Goal: Transaction & Acquisition: Purchase product/service

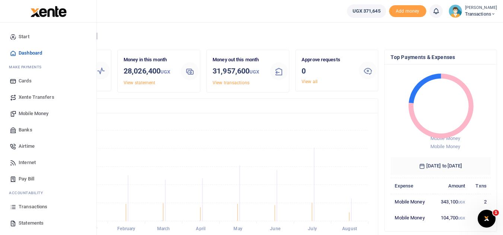
click at [43, 110] on span "Mobile Money" at bounding box center [34, 113] width 30 height 7
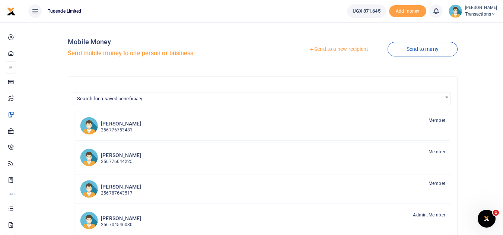
click at [309, 51] on icon at bounding box center [311, 49] width 5 height 5
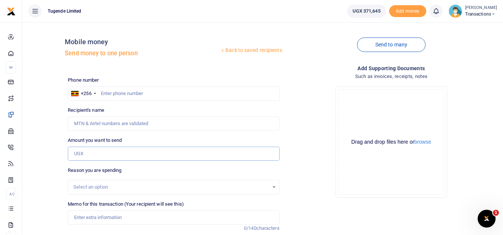
click at [104, 153] on input "Amount you want to send" at bounding box center [173, 154] width 211 height 14
paste input "52,000"
type input "52,000"
click at [180, 90] on input "text" at bounding box center [173, 94] width 211 height 14
paste input "781548067"
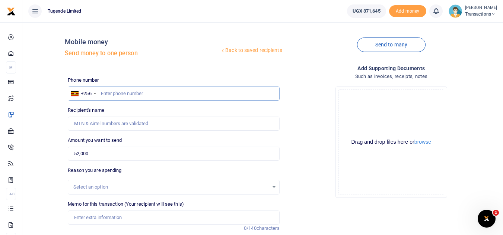
type input "781548067"
type input "Frankline Agaba"
type input "781548067"
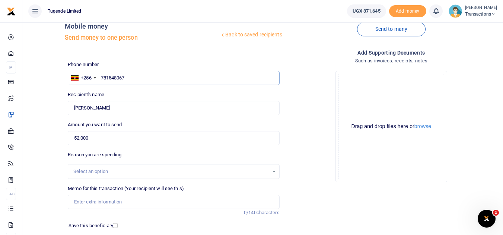
scroll to position [16, 0]
click at [145, 202] on input "Memo for this transaction (Your recipient will see this)" at bounding box center [173, 202] width 211 height 14
paste input "TLUG-016240"
paste input "UFX722E"
click at [88, 202] on input "TLUG-016240 UFX722E" at bounding box center [173, 202] width 211 height 14
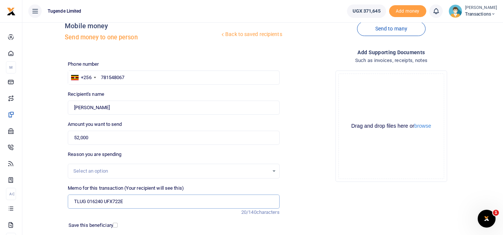
type input "TLUG 016240 UFX722E"
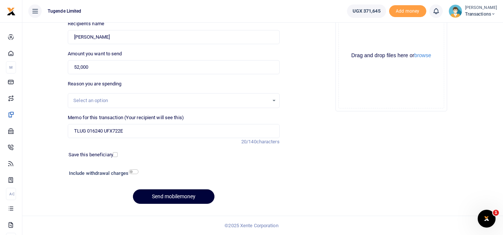
click at [168, 204] on button "Send mobilemoney" at bounding box center [173, 197] width 81 height 15
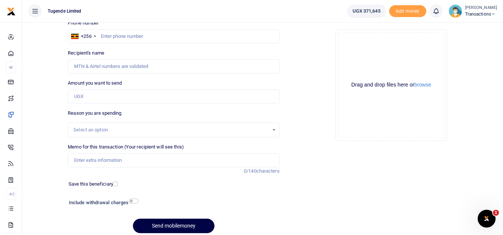
scroll to position [57, 0]
click at [200, 38] on input "text" at bounding box center [173, 37] width 211 height 14
paste input "742379064"
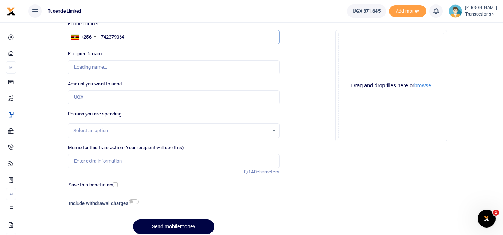
type input "742379064"
type input "Yokoyada Nandala"
click at [196, 160] on input "Memo for this transaction (Your recipient will see this)" at bounding box center [173, 161] width 211 height 14
paste input "TLUG-016241"
type input "TLUG-016241"
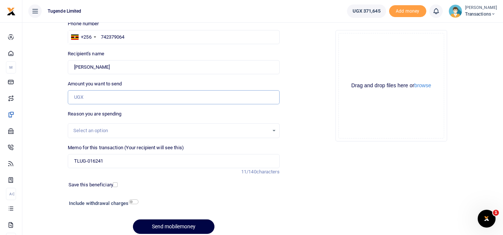
click at [207, 99] on input "Amount you want to send" at bounding box center [173, 97] width 211 height 14
paste input "87,000"
type input "87,000"
click at [70, 162] on input "TLUG-016241" at bounding box center [173, 161] width 211 height 14
paste input "UGC357A AND UGC557F"
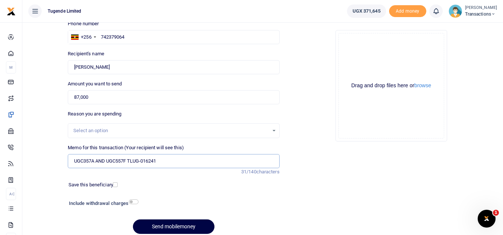
click at [144, 161] on input "UGC357A AND UGC557F TLUG-016241" at bounding box center [173, 161] width 211 height 14
type input "UGC357A AND UGC557F TLUG 016241"
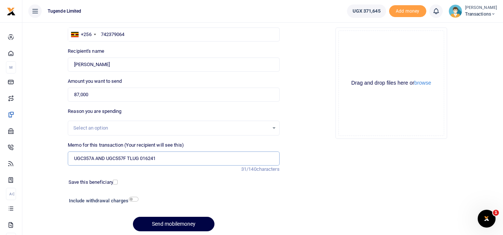
scroll to position [60, 0]
click at [156, 223] on button "Send mobilemoney" at bounding box center [173, 224] width 81 height 15
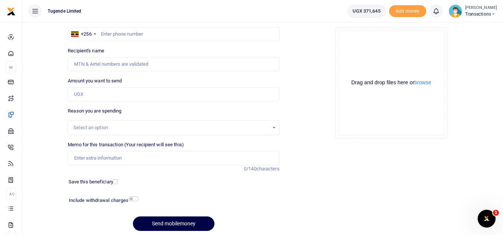
scroll to position [60, 0]
click at [109, 98] on input "Amount you want to send" at bounding box center [173, 94] width 211 height 14
paste input "62000"
type input "62,000"
click at [127, 30] on input "text" at bounding box center [173, 34] width 211 height 14
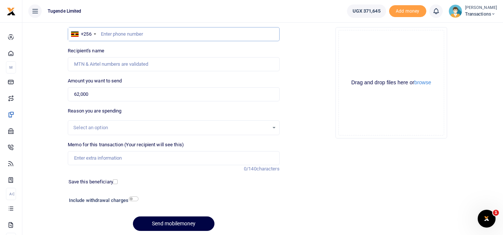
paste input "756325764 ‪"
type input "756325764"
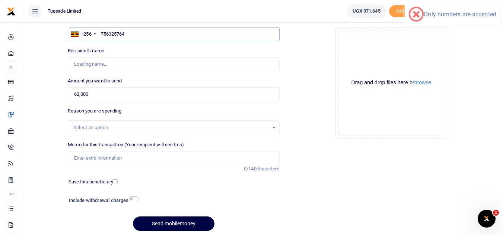
click at [100, 33] on input "756325764" at bounding box center [173, 34] width 211 height 14
type input "Gilbert Tumusiime"
type input "756325764"
click at [119, 160] on input "Memo for this transaction (Your recipient will see this)" at bounding box center [173, 158] width 211 height 14
paste input "UMA869CH"
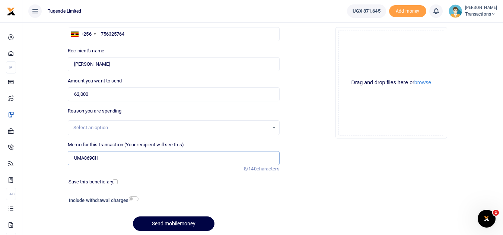
type input "UMA869CH"
click at [163, 225] on button "Send mobilemoney" at bounding box center [173, 224] width 81 height 15
click at [128, 33] on input "756325764" at bounding box center [173, 34] width 211 height 14
type input "756325764"
click at [173, 229] on button "Send mobilemoney" at bounding box center [173, 224] width 81 height 15
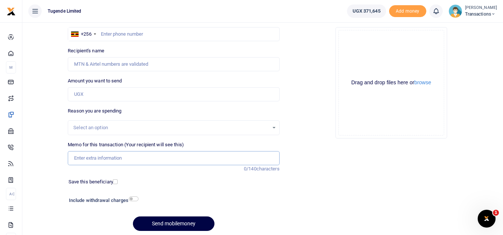
click at [107, 163] on input "Memo for this transaction (Your recipient will see this)" at bounding box center [173, 158] width 211 height 14
paste input "UGG638D"
paste input "TLUG-016242"
type input "UGG638D TLUG-016242"
click at [100, 97] on input "Amount you want to send" at bounding box center [173, 94] width 211 height 14
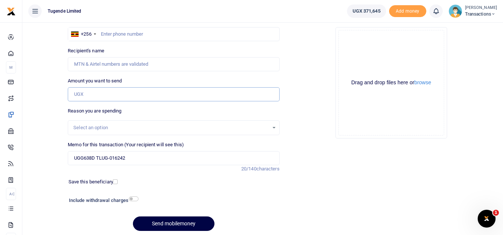
paste input "130,000"
type input "130,000"
click at [330, 91] on div "Drop your files here Drag and drop files here or browse Powered by Uppy" at bounding box center [390, 82] width 211 height 123
click at [111, 39] on input "text" at bounding box center [173, 34] width 211 height 14
paste input "707300490"
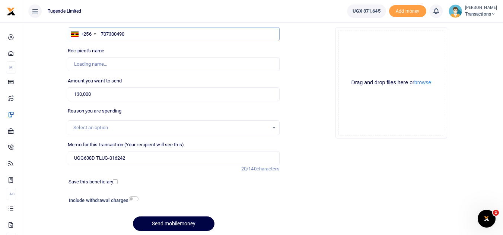
type input "707300490"
type input "[PERSON_NAME]"
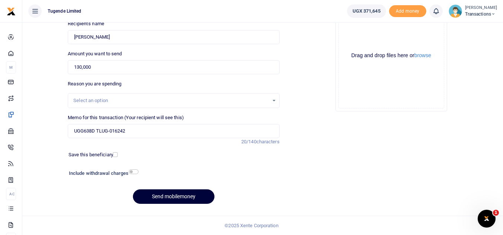
click at [174, 193] on button "Send mobilemoney" at bounding box center [173, 197] width 81 height 15
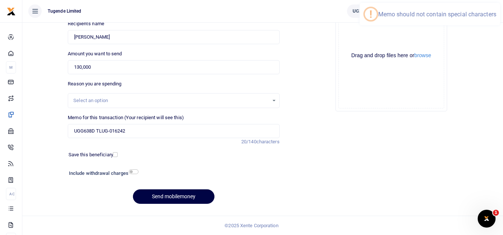
scroll to position [0, 0]
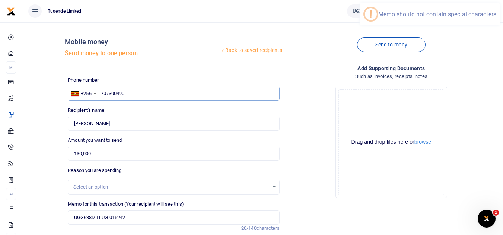
click at [132, 93] on input "707300490" at bounding box center [173, 94] width 211 height 14
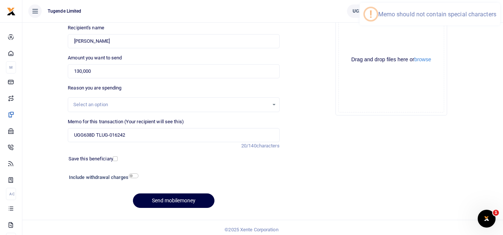
scroll to position [87, 0]
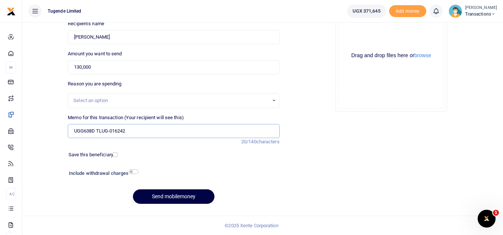
click at [110, 132] on input "UGG638D TLUG-016242" at bounding box center [173, 131] width 211 height 14
type input "UGG638D TLUG 016242"
click at [154, 193] on button "Send mobilemoney" at bounding box center [173, 197] width 81 height 15
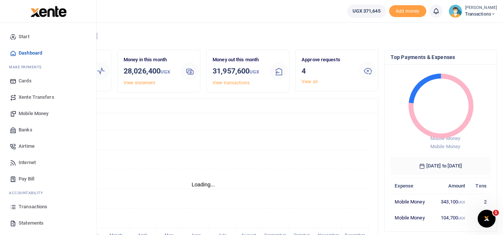
click at [31, 115] on span "Mobile Money" at bounding box center [34, 113] width 30 height 7
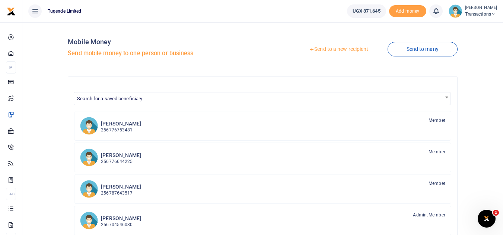
click at [334, 49] on link "Send to a new recipient" at bounding box center [338, 49] width 97 height 13
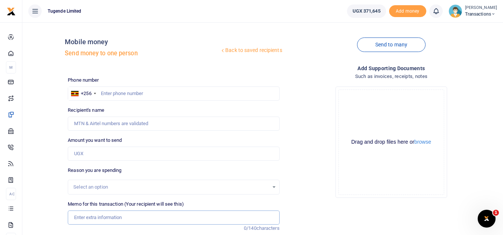
click at [101, 217] on input "Memo for this transaction (Your recipient will see this)" at bounding box center [173, 218] width 211 height 14
paste input "UGB566S"
type input "UGB566S"
click at [87, 153] on input "Amount you want to send" at bounding box center [173, 154] width 211 height 14
paste input "25,000"
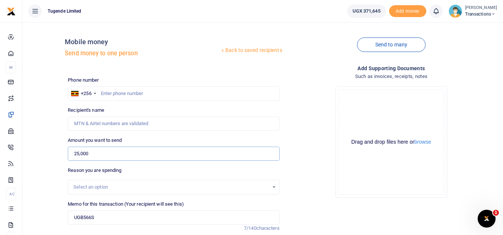
type input "25,000"
drag, startPoint x: 106, startPoint y: 218, endPoint x: 72, endPoint y: 219, distance: 34.6
click at [72, 219] on input "UGB566S" at bounding box center [173, 218] width 211 height 14
click at [144, 93] on input "text" at bounding box center [173, 94] width 211 height 14
paste input "755524789"
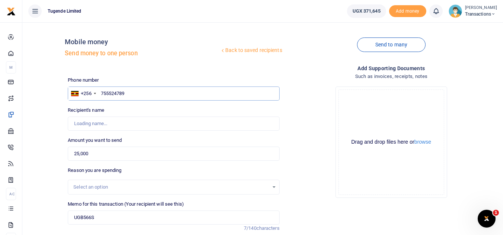
type input "755524789"
type input "Irene Nangobi"
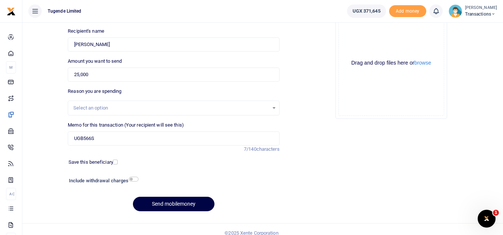
scroll to position [87, 0]
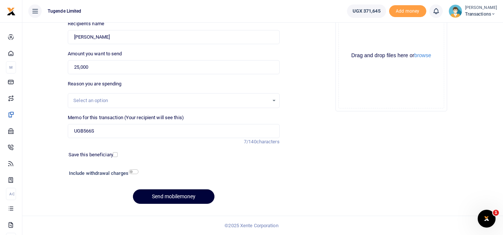
click at [168, 197] on button "Send mobilemoney" at bounding box center [173, 197] width 81 height 15
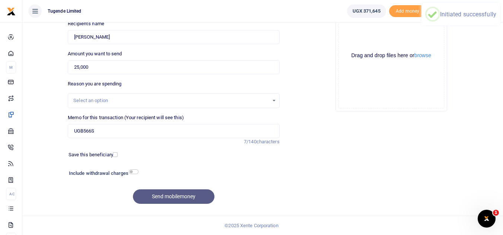
scroll to position [0, 0]
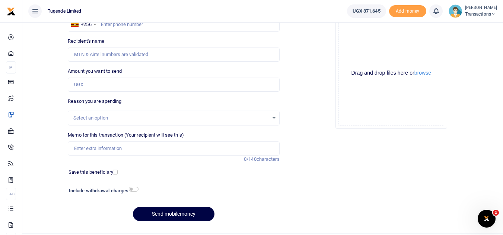
scroll to position [70, 0]
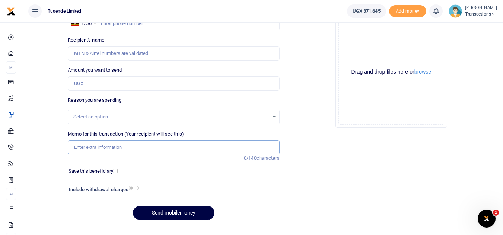
click at [104, 147] on input "Memo for this transaction (Your recipient will see this)" at bounding box center [173, 148] width 211 height 14
paste input "TLUG-016257"
type input "TLUG-016257"
click at [131, 87] on input "Amount you want to send" at bounding box center [173, 84] width 211 height 14
paste input "25000"
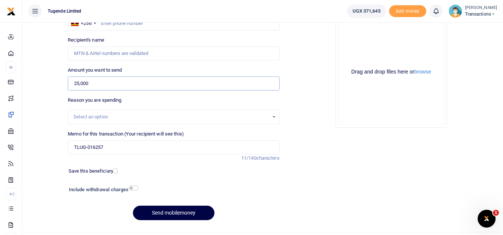
type input "25,000"
click at [73, 147] on input "TLUG-016257" at bounding box center [173, 148] width 211 height 14
paste input "UMA821BD"
click at [116, 148] on input "UMA821BD TLUG-016257" at bounding box center [173, 148] width 211 height 14
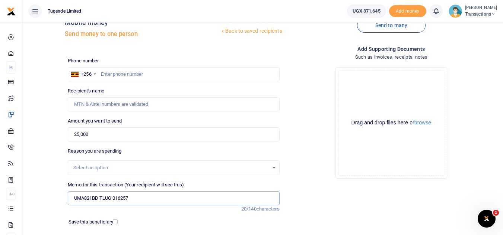
scroll to position [19, 0]
type input "UMA821BD TLUG 016257"
click at [150, 71] on input "text" at bounding box center [173, 75] width 211 height 14
paste input "783800211"
type input "783800211"
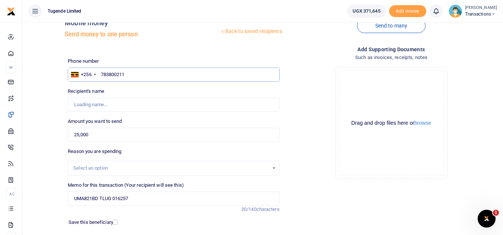
type input "[PERSON_NAME]"
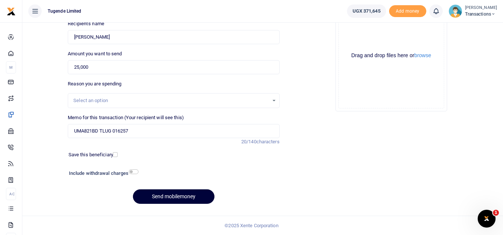
type input "783800211"
click at [176, 194] on button "Send mobilemoney" at bounding box center [173, 197] width 81 height 15
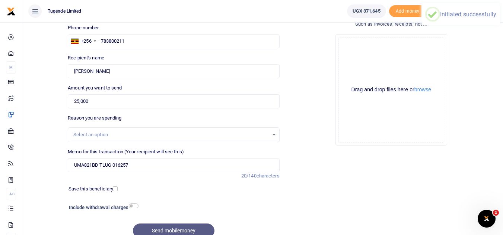
scroll to position [34, 0]
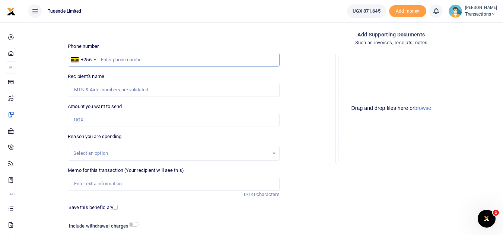
click at [122, 60] on input "text" at bounding box center [173, 60] width 211 height 14
paste input "773946598"
type input "773946598"
type input "Selvester Tulyasingura"
click at [95, 121] on input "Amount you want to send" at bounding box center [173, 120] width 211 height 14
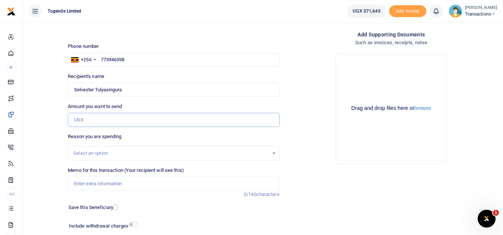
paste input "62000"
type input "62,000"
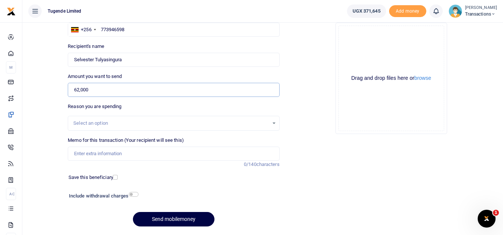
scroll to position [64, 0]
click at [108, 160] on input "Memo for this transaction (Your recipient will see this)" at bounding box center [173, 154] width 211 height 14
paste input "UFZ820B"
type input "UFZ820B"
click at [155, 220] on button "Send mobilemoney" at bounding box center [173, 219] width 81 height 15
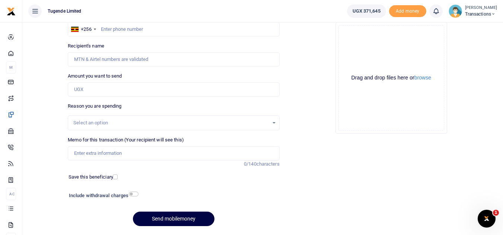
scroll to position [64, 0]
click at [126, 152] on input "Memo for this transaction (Your recipient will see this)" at bounding box center [173, 154] width 211 height 14
paste input "TLUG-016246"
type input "TLUG-016246"
click at [119, 92] on input "Amount you want to send" at bounding box center [173, 90] width 211 height 14
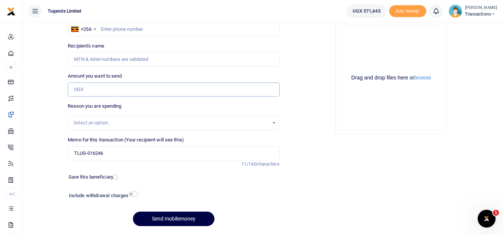
paste input "45,000"
type input "45,000"
click at [112, 30] on input "text" at bounding box center [173, 29] width 211 height 14
paste input "784227780"
type input "784227780"
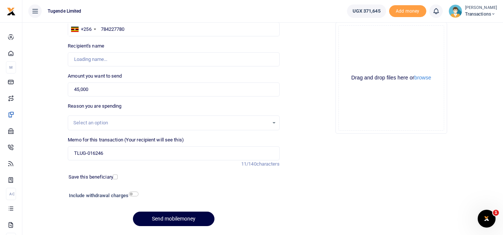
type input "[PERSON_NAME]"
click at [74, 153] on input "TLUG-016246" at bounding box center [173, 154] width 211 height 14
paste input "UGE259D"
click at [109, 154] on input "UGE259D TLUG-016246" at bounding box center [173, 154] width 211 height 14
type input "UGE259D TLUG 016246"
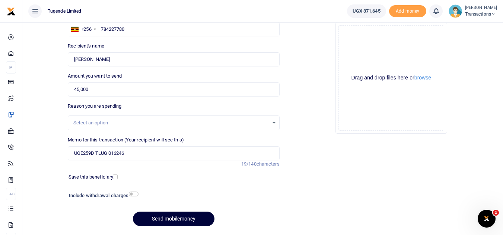
click at [157, 218] on button "Send mobilemoney" at bounding box center [173, 219] width 81 height 15
type input "784227780"
click at [162, 223] on button "Send mobilemoney" at bounding box center [173, 219] width 81 height 15
click at [114, 154] on input "Memo for this transaction (Your recipient will see this)" at bounding box center [173, 154] width 211 height 14
paste input "TLUG-016248"
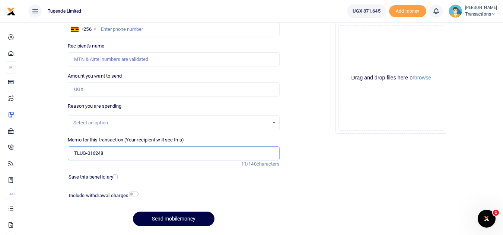
type input "TLUG-016248"
drag, startPoint x: 190, startPoint y: 36, endPoint x: 183, endPoint y: 30, distance: 9.2
click at [183, 30] on div "Phone number +256 [GEOGRAPHIC_DATA] +256 Phone is required. Recipient's name Na…" at bounding box center [173, 122] width 217 height 221
click at [183, 30] on input "text" at bounding box center [173, 29] width 211 height 14
paste input "761545521"
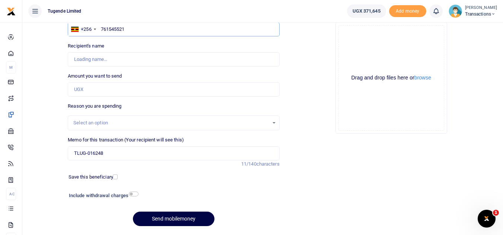
type input "761545521"
type input "Douren Munsimenta"
click at [84, 93] on input "Amount you want to send" at bounding box center [173, 90] width 211 height 14
paste input "35000"
type input "35,000"
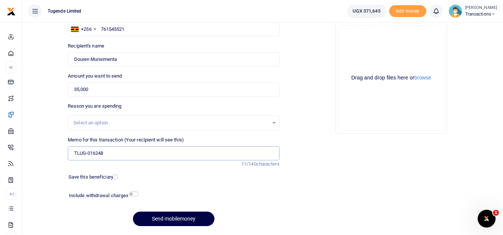
click at [70, 154] on input "TLUG-016248" at bounding box center [173, 154] width 211 height 14
paste input "UFZ073R"
click at [109, 152] on input "UFZ073R TLUG-016248" at bounding box center [173, 154] width 211 height 14
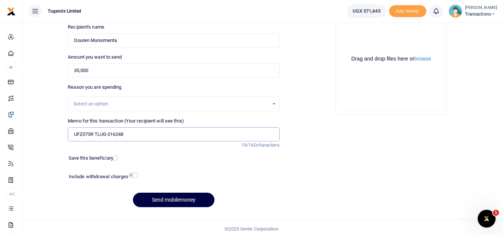
scroll to position [87, 0]
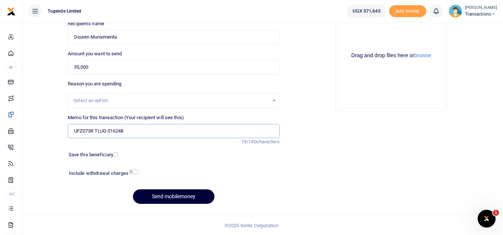
type input "UFZ073R TLUG 016248"
click at [158, 198] on button "Send mobilemoney" at bounding box center [173, 197] width 81 height 15
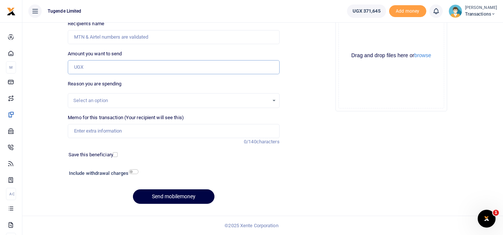
click at [132, 67] on input "Amount you want to send" at bounding box center [173, 67] width 211 height 14
type input "5"
type input "25,000"
click at [110, 131] on input "Memo for this transaction (Your recipient will see this)" at bounding box center [173, 131] width 211 height 14
paste input "UGC798C"
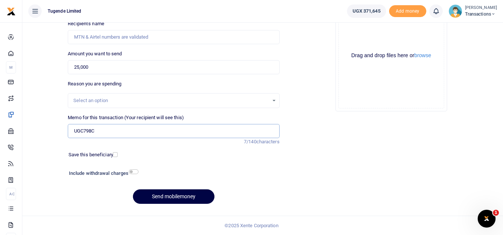
type input "UGC798C"
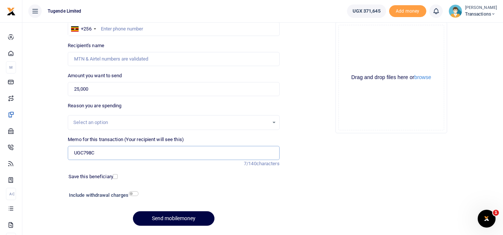
scroll to position [52, 0]
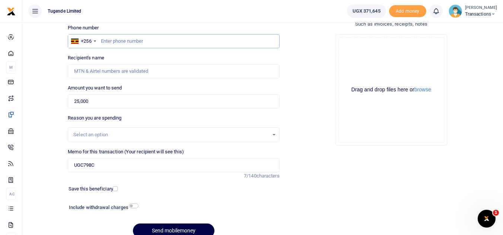
click at [175, 40] on input "text" at bounding box center [173, 41] width 211 height 14
paste input "706351722"
type input "706351722"
type input "[PERSON_NAME]"
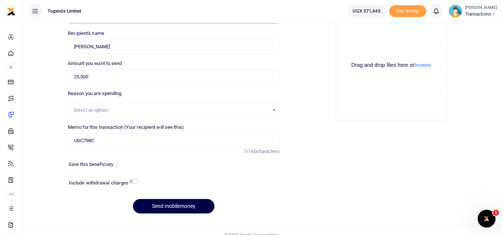
scroll to position [77, 0]
click at [165, 206] on button "Send mobilemoney" at bounding box center [173, 206] width 81 height 15
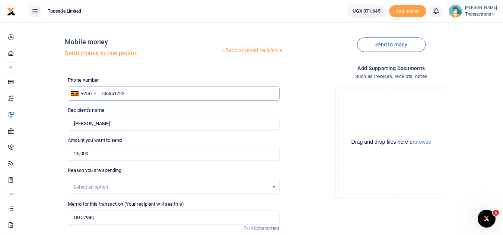
scroll to position [87, 0]
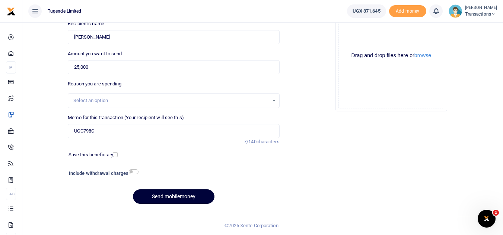
type input "706351722"
click at [161, 191] on button "Send mobilemoney" at bounding box center [173, 197] width 81 height 15
